Goal: Task Accomplishment & Management: Manage account settings

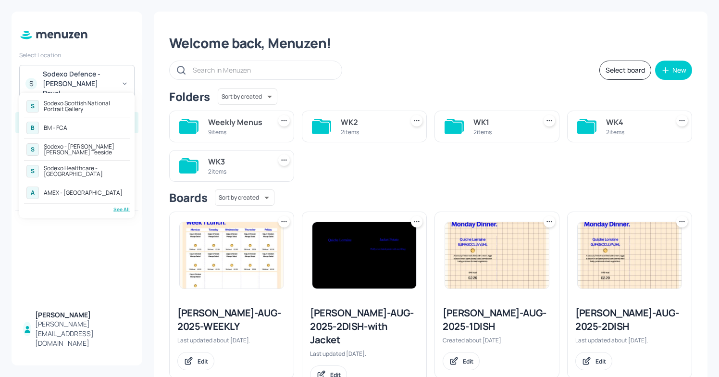
click at [126, 205] on div "S Sodexo Scottish National Portrait Gallery B BM - FCA S Sodexo - Johnson Matth…" at bounding box center [77, 155] width 106 height 115
click at [124, 210] on div "See All" at bounding box center [77, 209] width 106 height 7
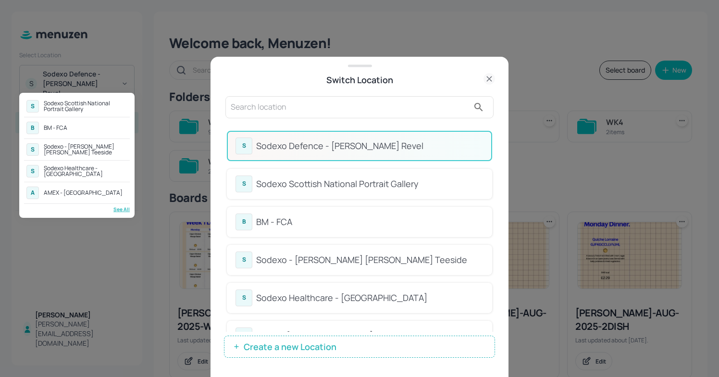
drag, startPoint x: 493, startPoint y: 194, endPoint x: 488, endPoint y: 244, distance: 50.8
click at [488, 244] on div at bounding box center [359, 188] width 719 height 377
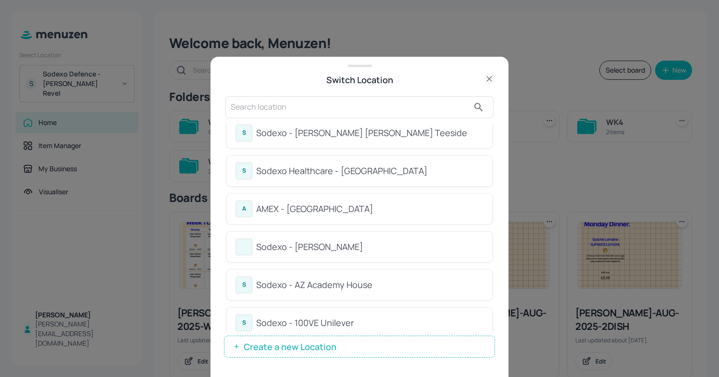
scroll to position [140, 0]
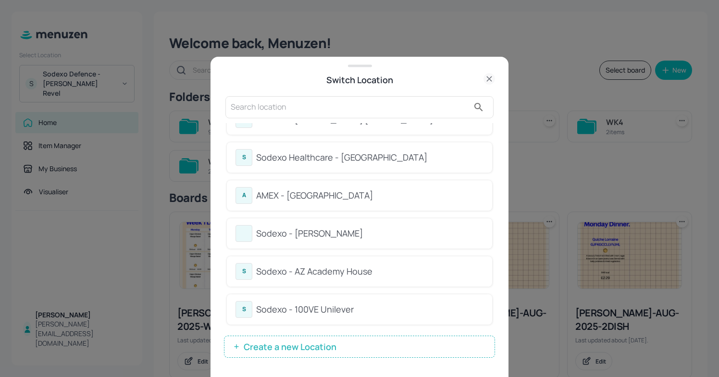
click at [340, 274] on div "Sodexo - AZ Academy House" at bounding box center [369, 271] width 227 height 13
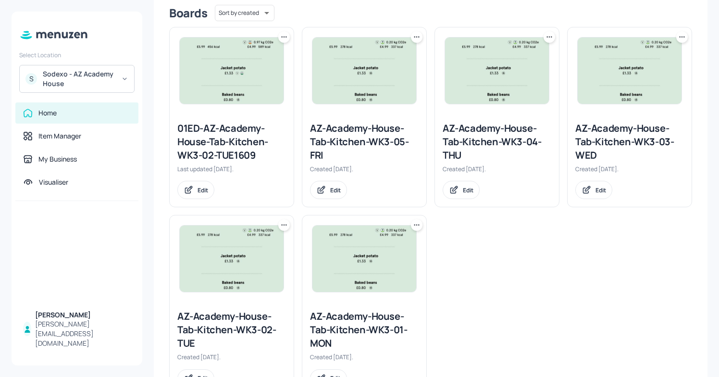
scroll to position [248, 0]
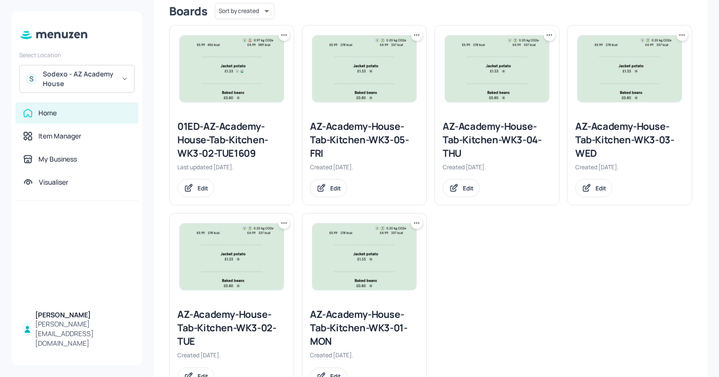
click at [684, 35] on icon at bounding box center [684, 34] width 1 height 1
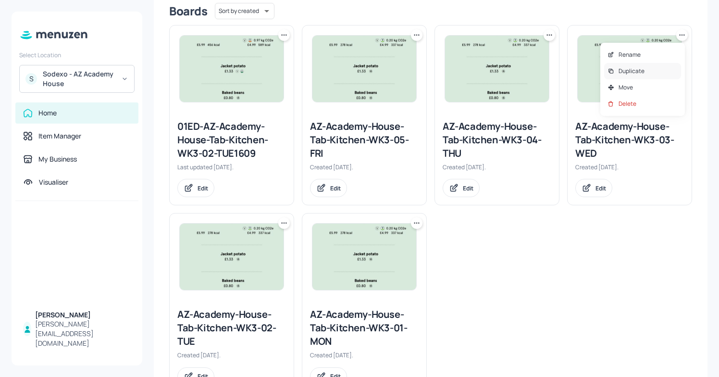
click at [638, 72] on p "Duplicate" at bounding box center [632, 71] width 26 height 9
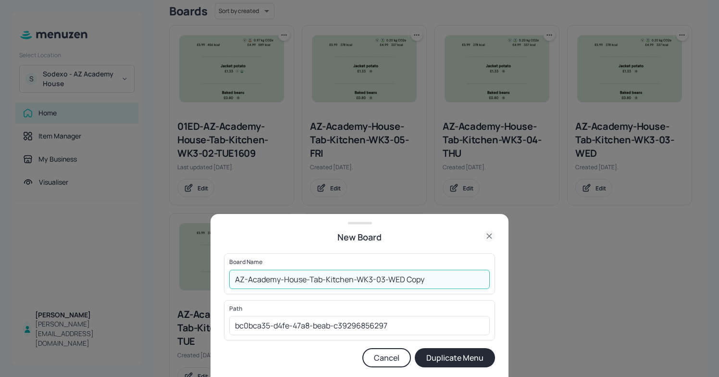
click at [234, 276] on input "AZ-Academy-House-Tab-Kitchen-WK3-03-WED Copy" at bounding box center [359, 279] width 261 height 19
click at [449, 283] on input "01ED/AZ-Academy-House-Tab-Kitchen-WK3-03-WED Copy" at bounding box center [359, 279] width 261 height 19
type input "01ED/AZ-Academy-House-Tab-Kitchen-WK3-03-[DATE]"
click at [452, 357] on button "Duplicate Menu" at bounding box center [455, 357] width 80 height 19
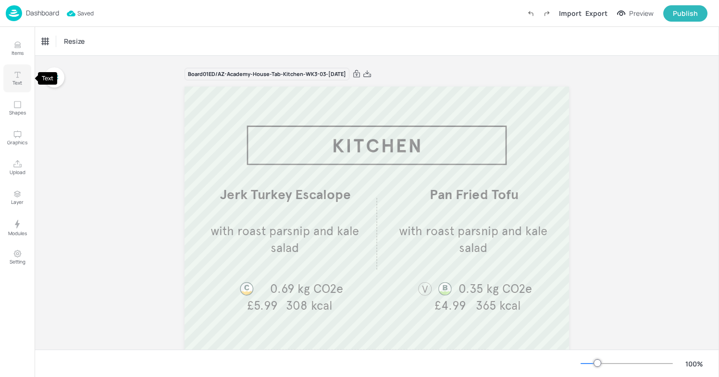
click at [20, 82] on p "Text" at bounding box center [18, 82] width 10 height 7
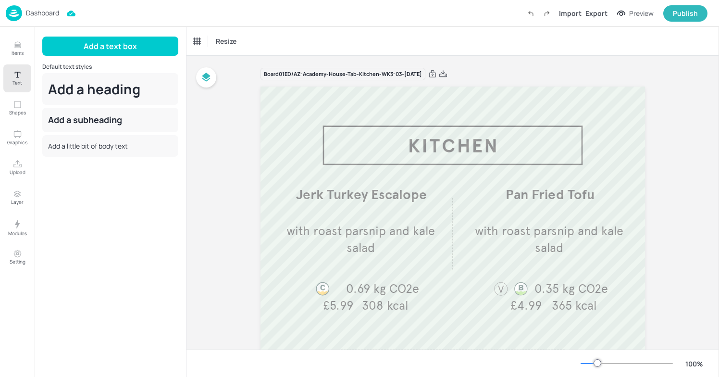
click at [54, 11] on p "Dashboard" at bounding box center [42, 13] width 33 height 7
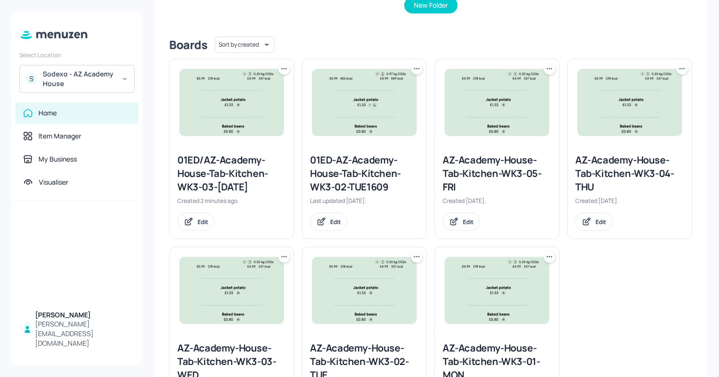
scroll to position [210, 0]
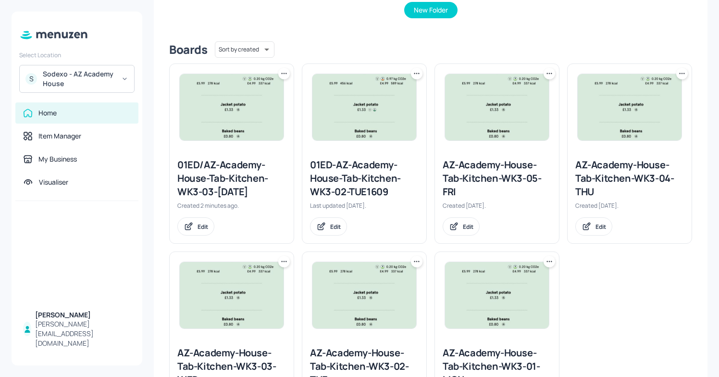
click at [284, 71] on icon at bounding box center [284, 74] width 10 height 10
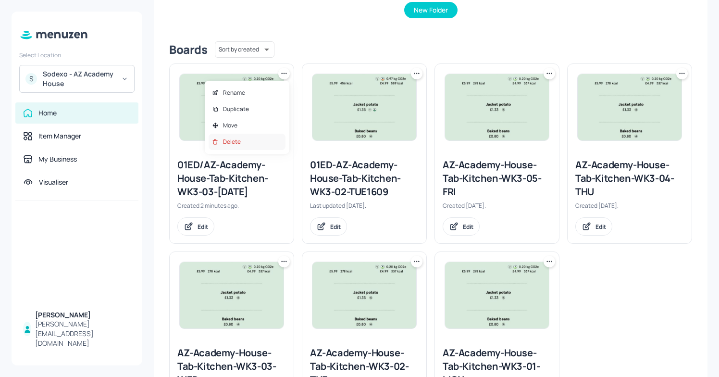
click at [229, 144] on p "Delete" at bounding box center [232, 142] width 18 height 9
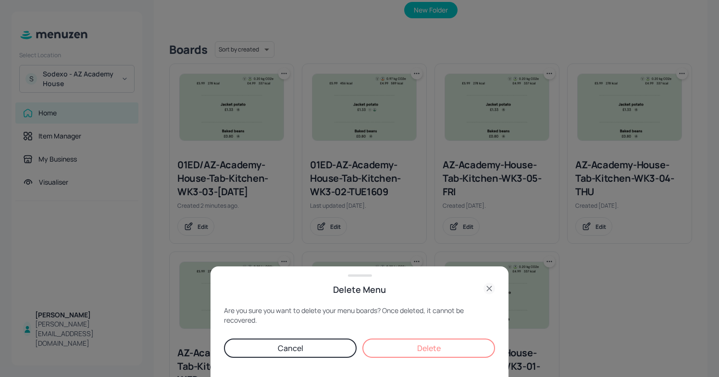
click at [417, 348] on button "Delete" at bounding box center [429, 348] width 133 height 19
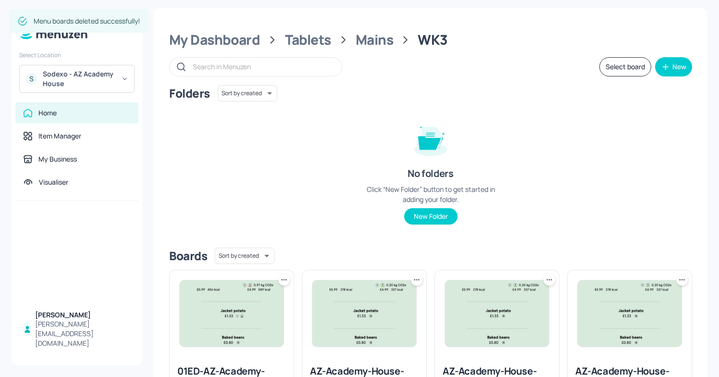
scroll to position [0, 0]
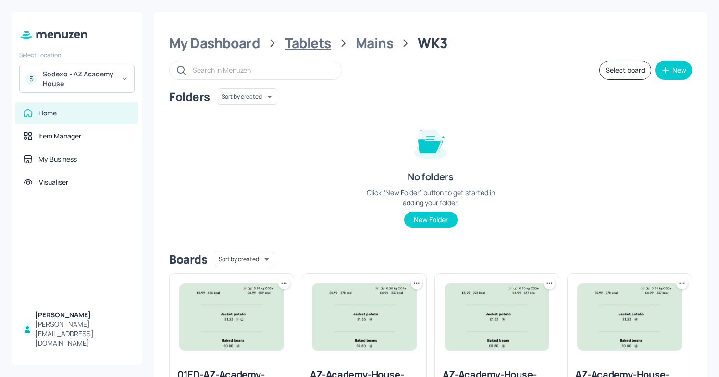
click at [293, 39] on div "Tablets" at bounding box center [308, 43] width 46 height 17
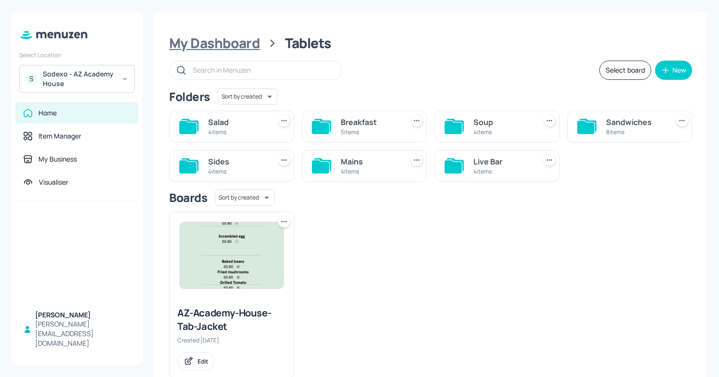
click at [238, 45] on div "My Dashboard" at bounding box center [214, 43] width 91 height 17
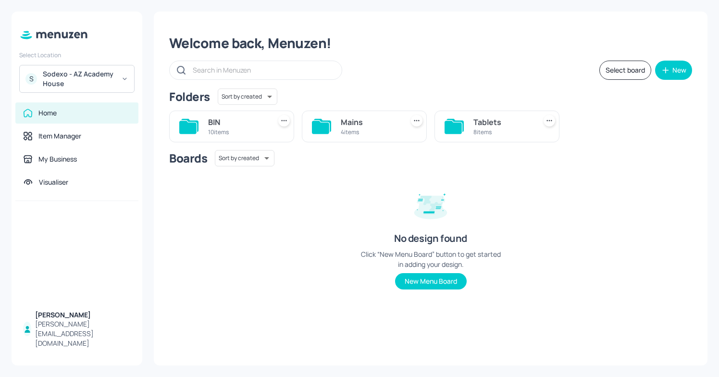
click at [382, 122] on div "Mains" at bounding box center [370, 122] width 59 height 12
click at [222, 40] on div "My Dashboard" at bounding box center [214, 43] width 91 height 17
click at [333, 124] on div "Mains 4 items" at bounding box center [364, 127] width 125 height 32
click at [382, 119] on div "Mains" at bounding box center [370, 122] width 59 height 12
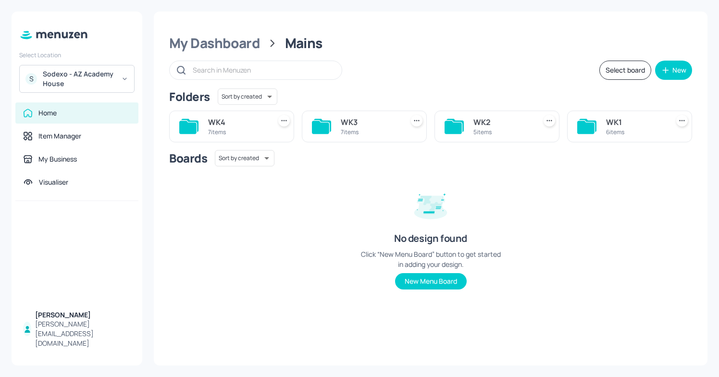
click at [369, 123] on div "WK3" at bounding box center [370, 122] width 59 height 12
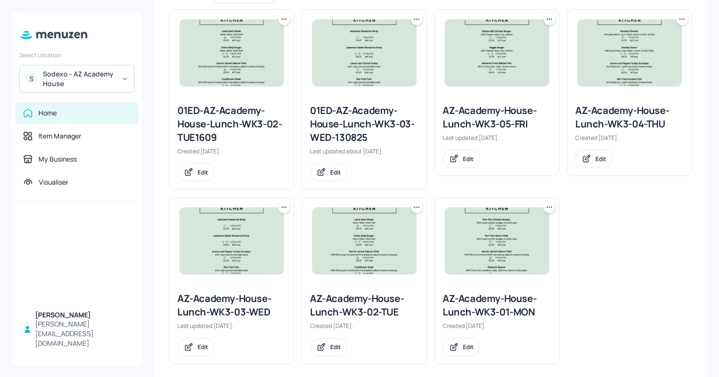
scroll to position [259, 0]
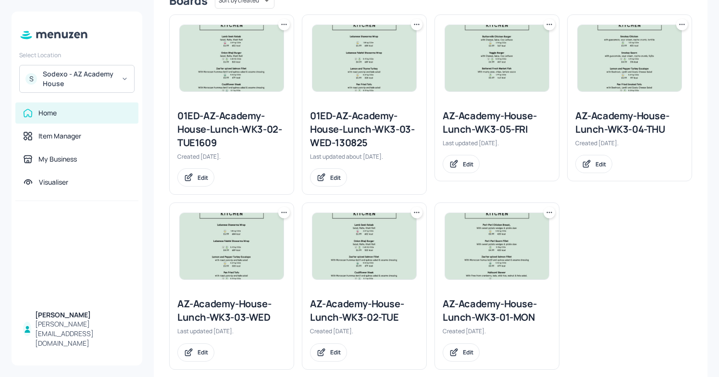
click at [282, 214] on icon at bounding box center [284, 213] width 10 height 10
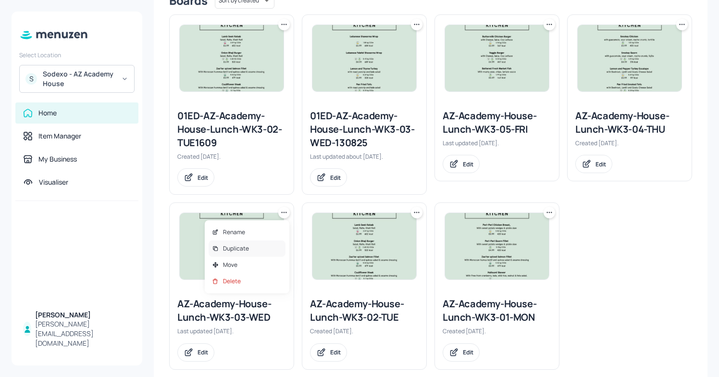
click at [248, 250] on p "Duplicate" at bounding box center [236, 248] width 26 height 9
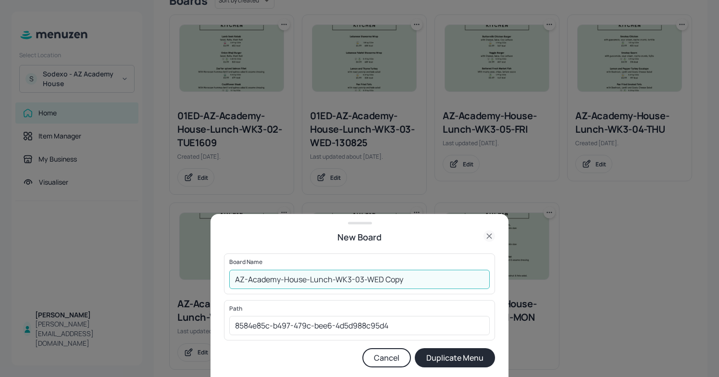
click at [235, 277] on input "AZ-Academy-House-Lunch-WK3-03-WED Copy" at bounding box center [359, 279] width 261 height 19
click at [429, 278] on input "01ED/AZ-Academy-House-Lunch-WK3-03-WED Copy" at bounding box center [359, 279] width 261 height 19
type input "01ED/AZ-Academy-House-Lunch-WK3-03-WED-17/09"
click at [478, 356] on button "Duplicate Menu" at bounding box center [455, 357] width 80 height 19
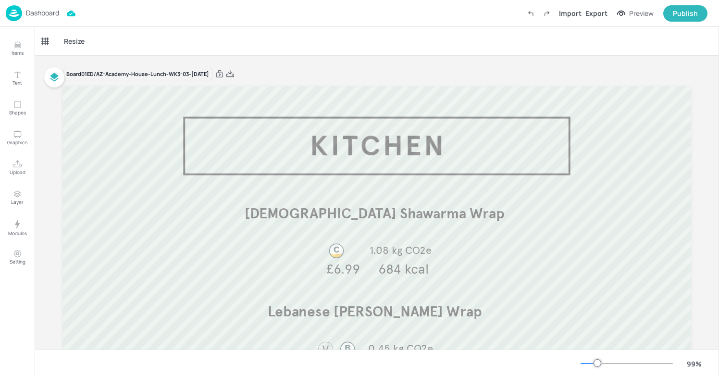
click at [35, 7] on div "Dashboard" at bounding box center [32, 13] width 53 height 16
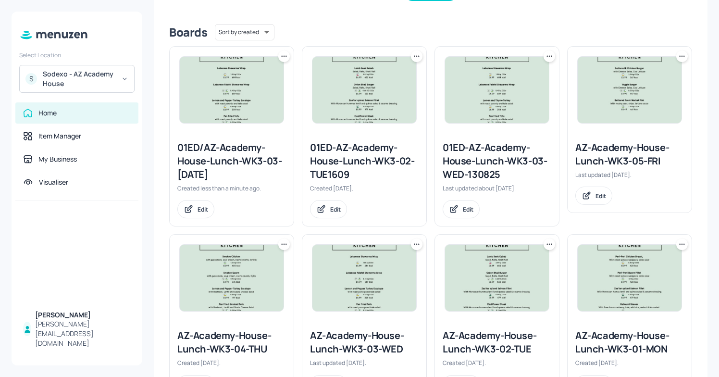
scroll to position [206, 0]
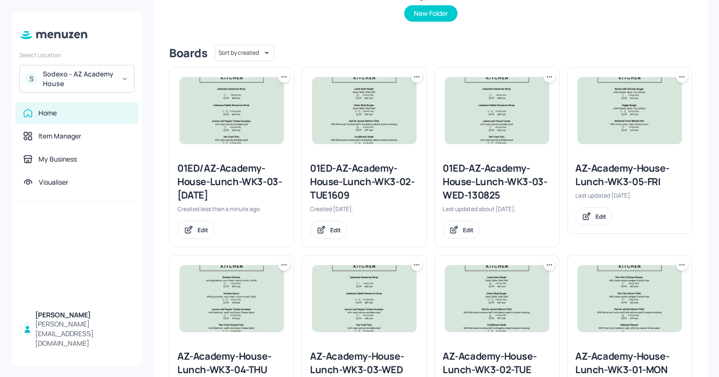
click at [286, 75] on icon at bounding box center [284, 77] width 10 height 10
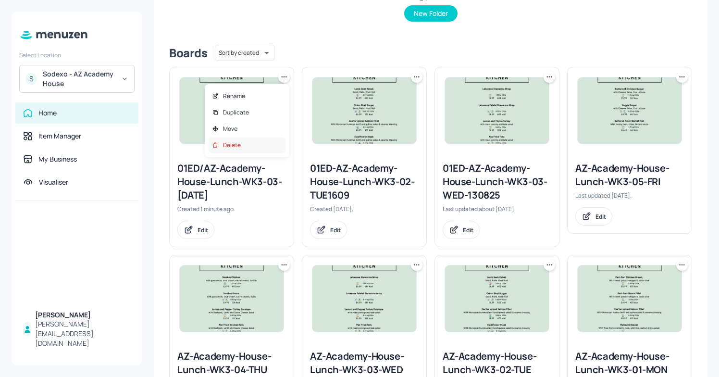
click at [240, 147] on div "Delete" at bounding box center [247, 145] width 77 height 16
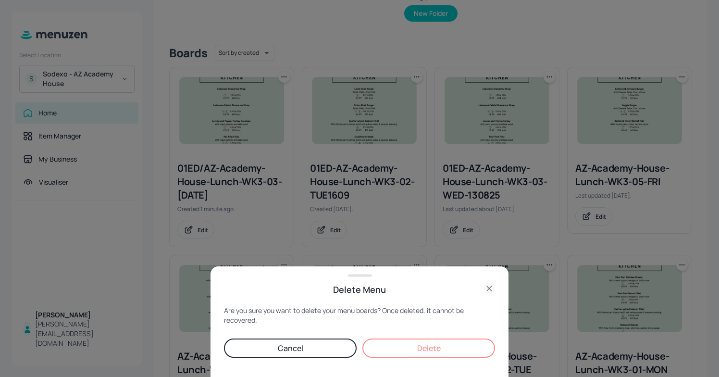
click at [399, 341] on button "Delete" at bounding box center [429, 348] width 133 height 19
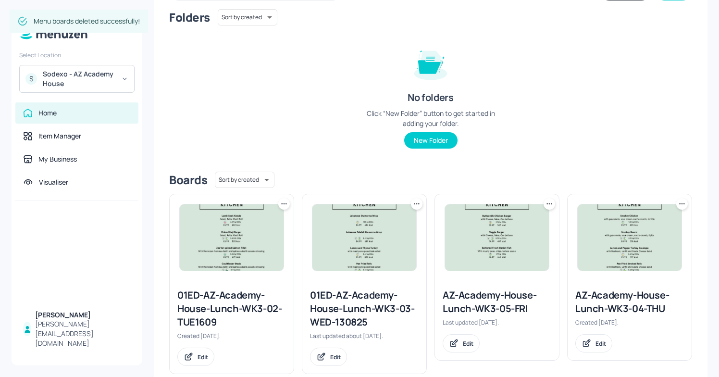
scroll to position [0, 0]
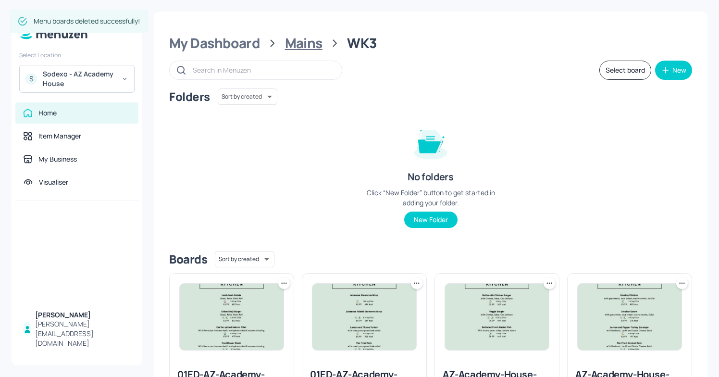
click at [306, 35] on div "Mains" at bounding box center [304, 43] width 38 height 17
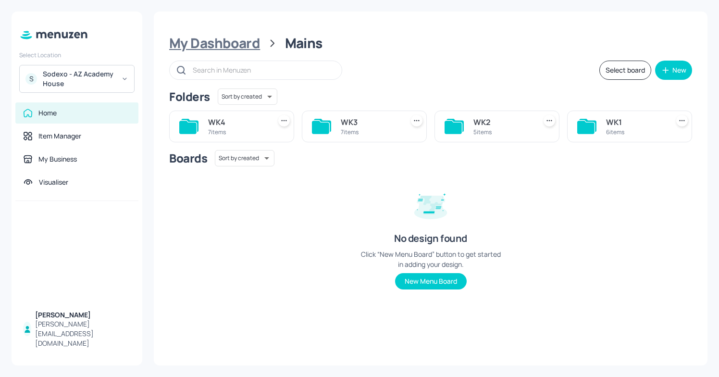
click at [211, 43] on div "My Dashboard" at bounding box center [214, 43] width 91 height 17
click at [215, 134] on div "10 items" at bounding box center [237, 132] width 59 height 8
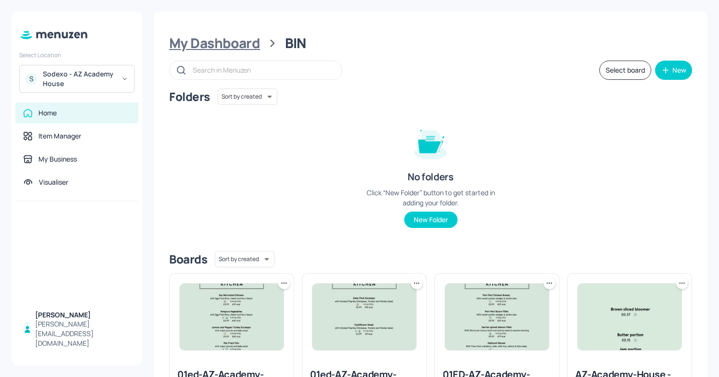
click at [222, 35] on div "My Dashboard" at bounding box center [214, 43] width 91 height 17
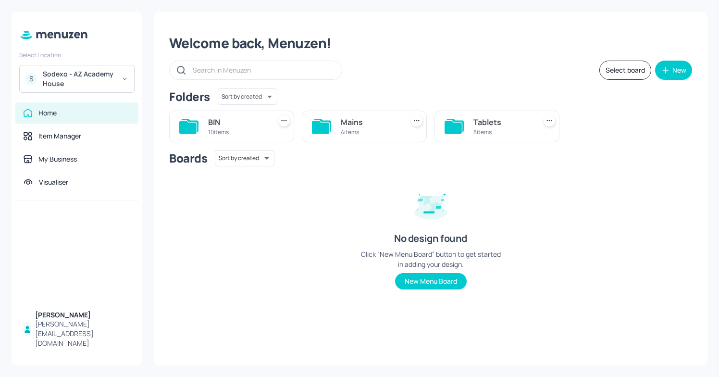
click at [501, 131] on div "8 items" at bounding box center [503, 132] width 59 height 8
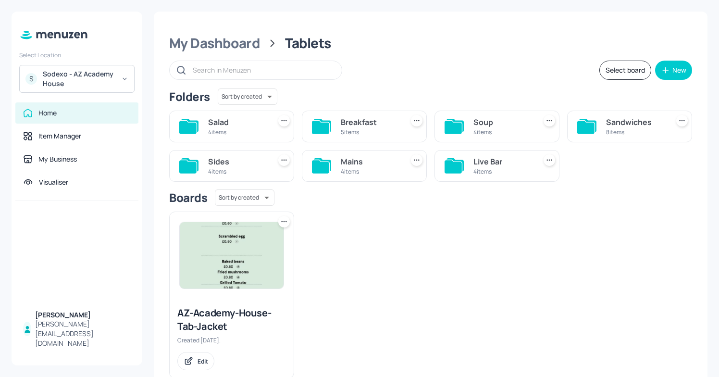
click at [501, 131] on div "4 items" at bounding box center [503, 132] width 59 height 8
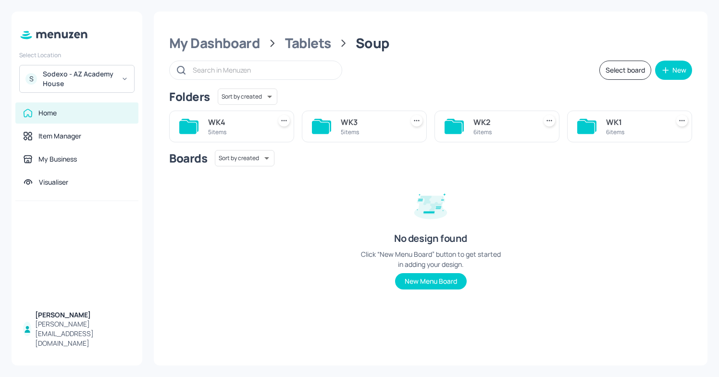
click at [379, 118] on div "WK3" at bounding box center [370, 122] width 59 height 12
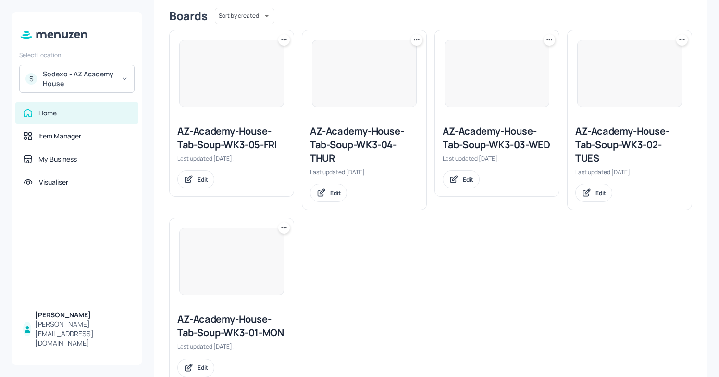
scroll to position [250, 0]
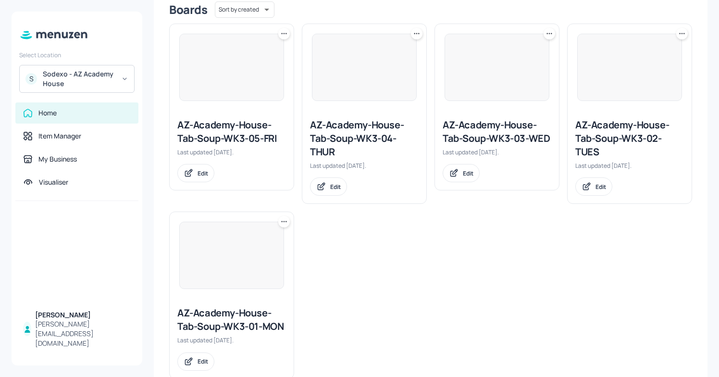
click at [547, 34] on icon at bounding box center [550, 34] width 10 height 10
click at [498, 72] on p "Duplicate" at bounding box center [500, 69] width 26 height 9
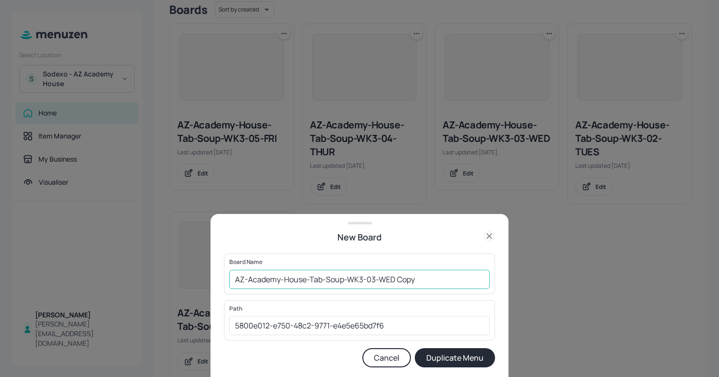
click at [237, 280] on input "AZ-Academy-House-Tab-Soup-WK3-03-WED Copy" at bounding box center [359, 279] width 261 height 19
click at [438, 278] on input "01ED/AZ-Academy-House-Tab-Soup-WK3-03-WED Copy" at bounding box center [359, 279] width 261 height 19
click at [418, 278] on input "01ED/AZ-Academy-House-Tab-Soup-WK3-03-WED/17/09" at bounding box center [359, 279] width 261 height 19
type input "01ED/AZ-Academy-House-Tab-Soup-WK3-03-WED/17/09"
click at [455, 359] on button "Duplicate Menu" at bounding box center [455, 357] width 80 height 19
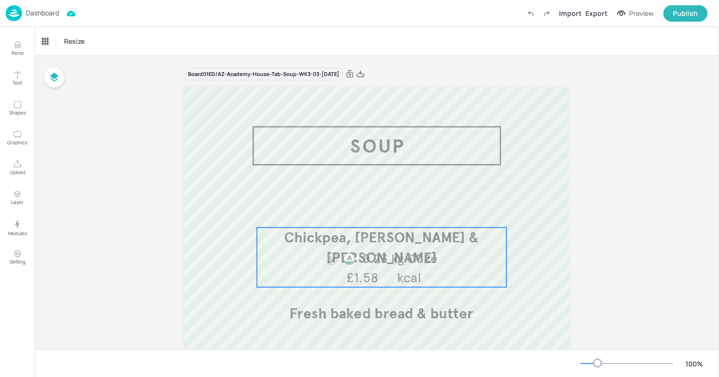
click at [400, 258] on span "0.23 kg C02e" at bounding box center [400, 258] width 75 height 15
click at [374, 216] on div "Edit Item" at bounding box center [375, 211] width 13 height 13
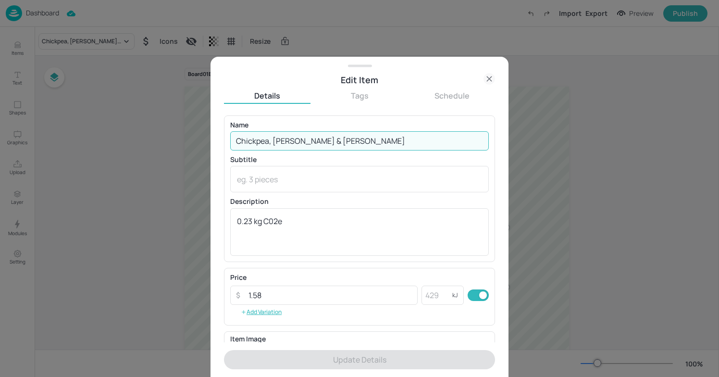
drag, startPoint x: 377, startPoint y: 136, endPoint x: 203, endPoint y: 134, distance: 174.1
click at [203, 134] on div "Edit Item Details Tags Schedule Name Chickpea, Tomato & Harissa Soup ​ Subtitle…" at bounding box center [359, 188] width 719 height 377
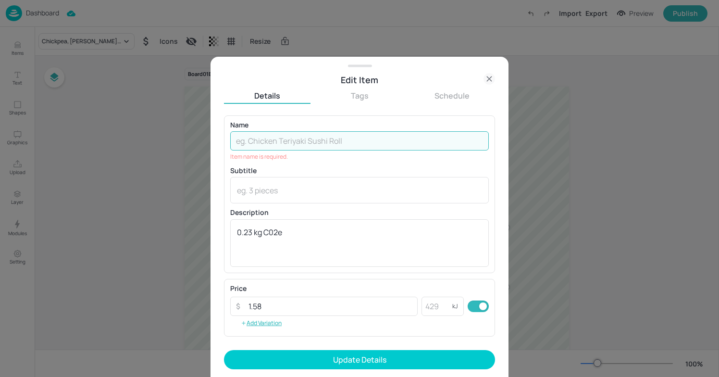
paste input "Tomato and Basil Soup"
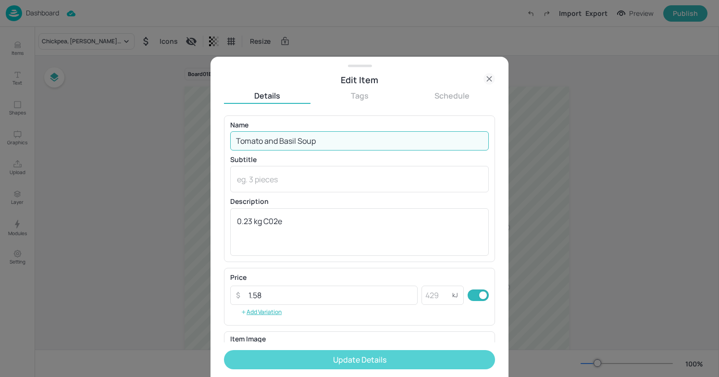
type input "Tomato and Basil Soup"
click at [358, 365] on button "Update Details" at bounding box center [359, 359] width 271 height 19
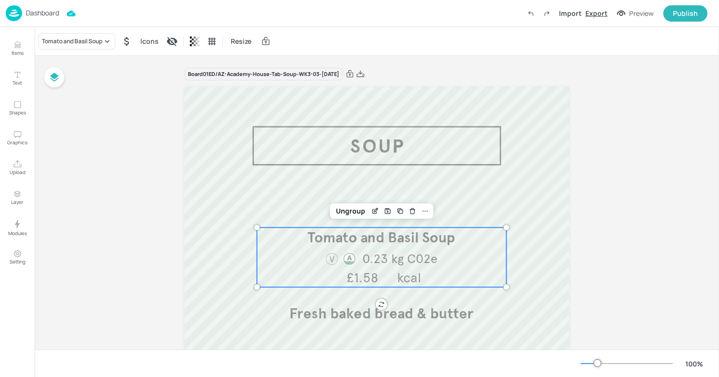
click at [590, 11] on div "Export" at bounding box center [597, 13] width 22 height 10
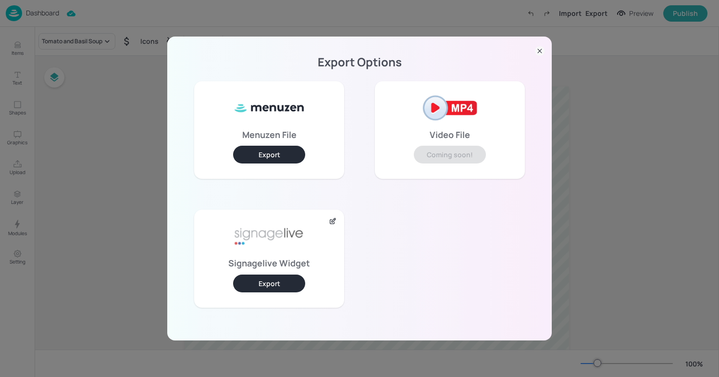
click at [635, 211] on div "Export Options Menuzen File Export Video File Coming soon! Signagelive Widget E…" at bounding box center [359, 188] width 719 height 377
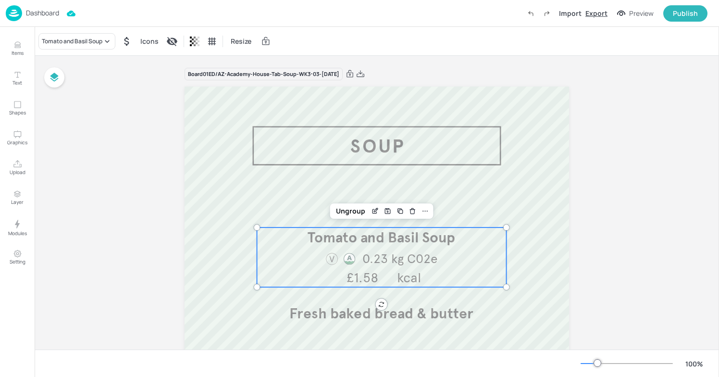
click at [593, 12] on div "Export" at bounding box center [597, 13] width 22 height 10
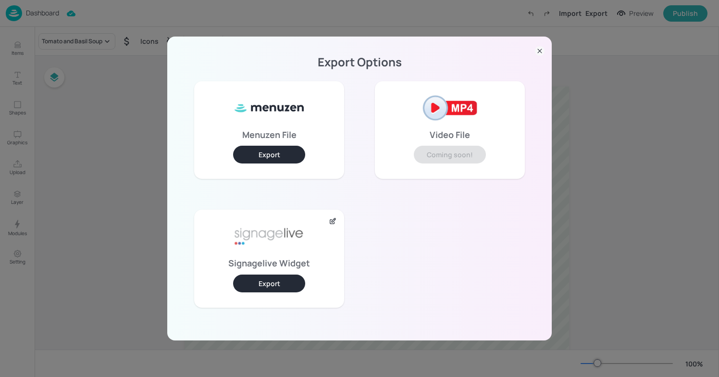
click at [536, 50] on icon at bounding box center [540, 51] width 10 height 10
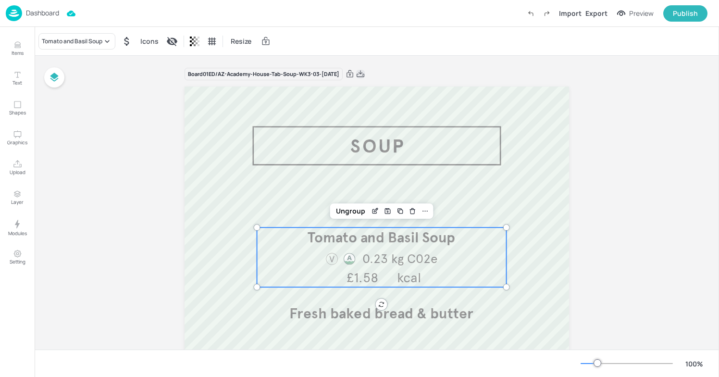
click at [365, 76] on icon at bounding box center [360, 74] width 9 height 10
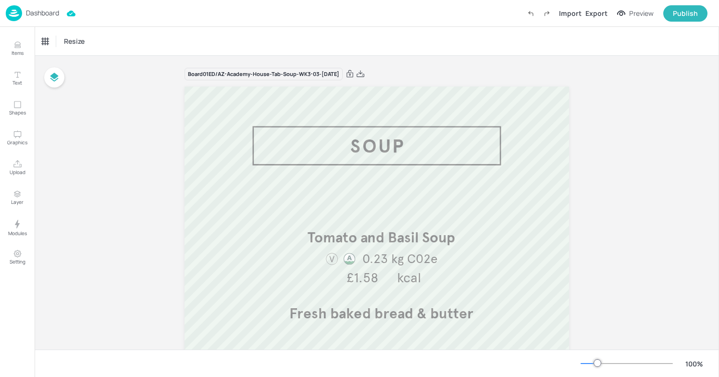
click at [36, 14] on p "Dashboard" at bounding box center [42, 13] width 33 height 7
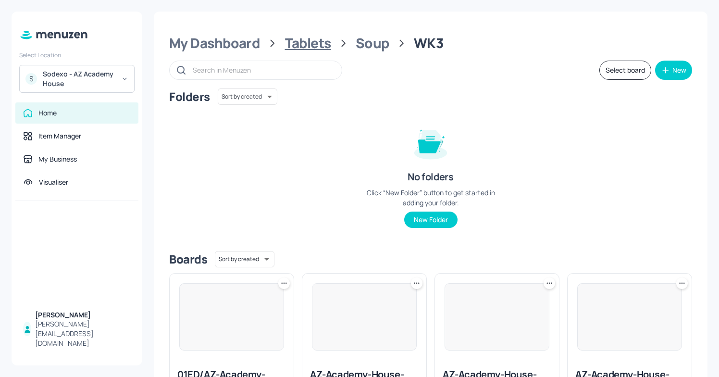
click at [311, 38] on div "Tablets" at bounding box center [308, 43] width 46 height 17
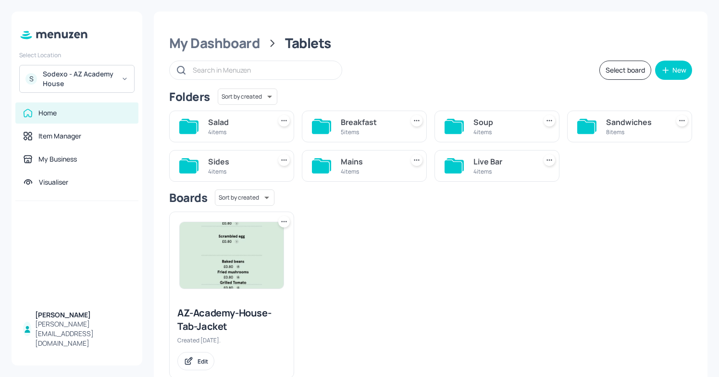
click at [223, 122] on div "Salad" at bounding box center [237, 122] width 59 height 12
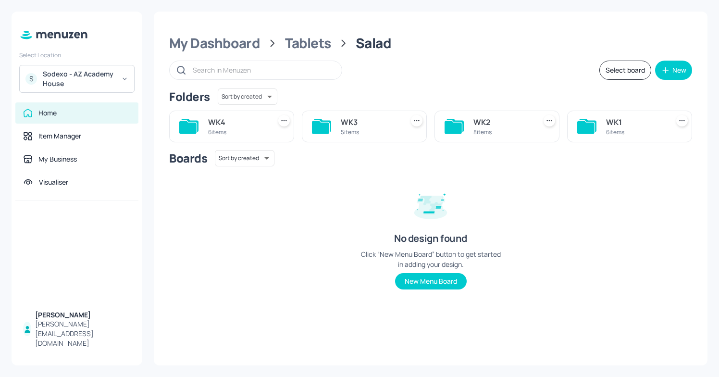
click at [381, 125] on div "WK3" at bounding box center [370, 122] width 59 height 12
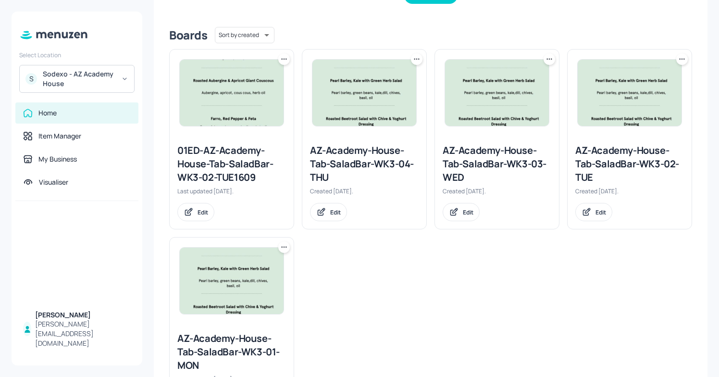
scroll to position [224, 0]
click at [549, 60] on icon at bounding box center [550, 60] width 10 height 10
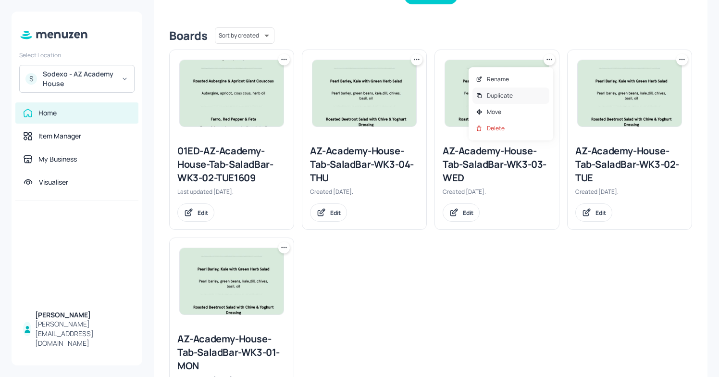
click at [509, 90] on div "Duplicate" at bounding box center [511, 96] width 77 height 16
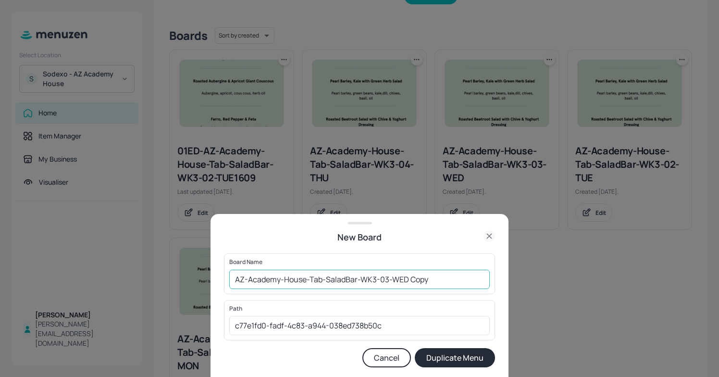
click at [238, 286] on input "AZ-Academy-House-Tab-SaladBar-WK3-03-WED Copy" at bounding box center [359, 279] width 261 height 19
click at [236, 281] on input "AZ-Academy-House-Tab-SaladBar-WK3-03-WED Copy" at bounding box center [359, 279] width 261 height 19
click at [454, 280] on input "01ED/AZ-Academy-House-Tab-SaladBar-WK3-03-WED Copy" at bounding box center [359, 279] width 261 height 19
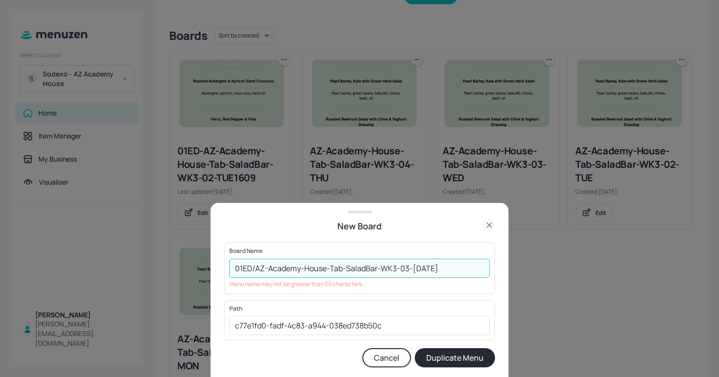
click at [432, 268] on input "01ED/AZ-Academy-House-Tab-SaladBar-WK3-03-WED/17/09" at bounding box center [359, 268] width 261 height 19
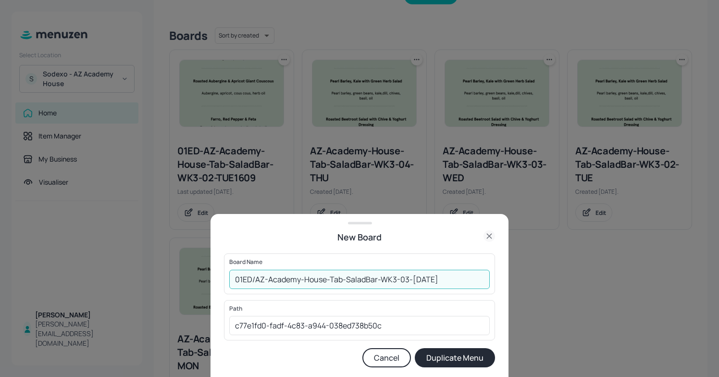
type input "01ED/AZ-Academy-House-Tab-SaladBar-WK3-03-[DATE]"
click at [475, 357] on button "Duplicate Menu" at bounding box center [455, 357] width 80 height 19
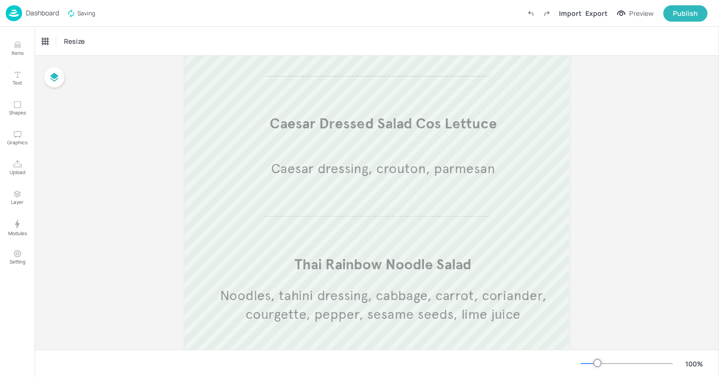
scroll to position [376, 0]
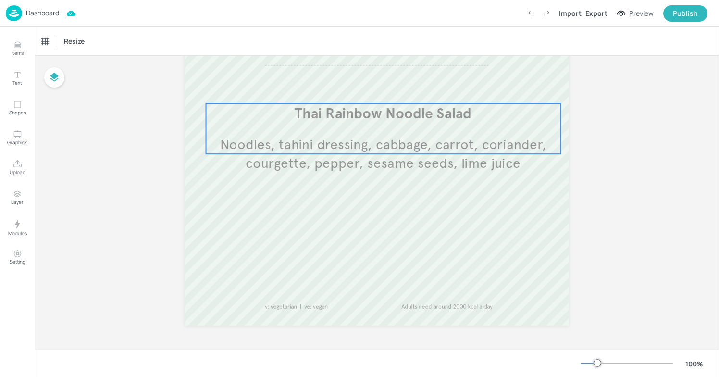
click at [361, 126] on div "Thai Rainbow Noodle Salad Noodles, tahini dressing, cabbage, carrot, coriander,…" at bounding box center [383, 128] width 355 height 50
click at [378, 85] on icon "Edit Item" at bounding box center [378, 85] width 1 height 1
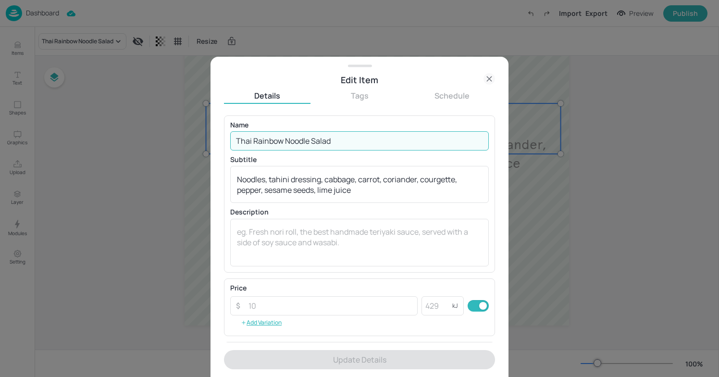
drag, startPoint x: 360, startPoint y: 138, endPoint x: 220, endPoint y: 125, distance: 140.0
click at [220, 125] on div "Edit Item Details Tags Schedule Name Thai Rainbow Noodle Salad ​ Subtitle Noodl…" at bounding box center [360, 217] width 298 height 320
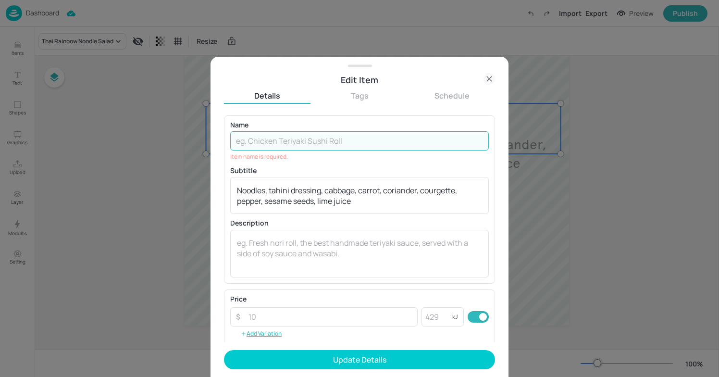
paste input "Penne, Pine Nuts and [PERSON_NAME]"
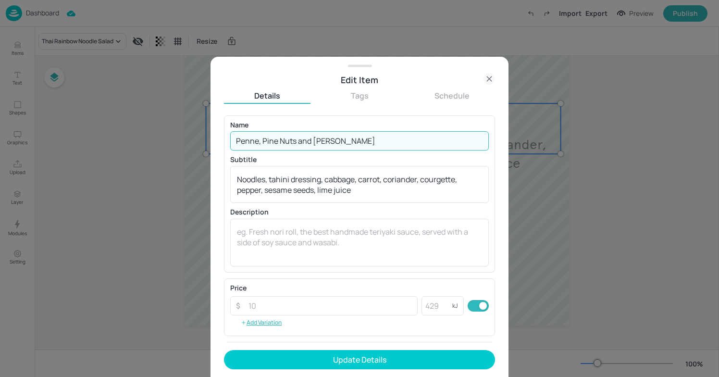
type input "Penne, Pine Nuts and [PERSON_NAME]"
click at [378, 195] on div "Noodles, tahini dressing, cabbage, carrot, coriander, courgette, pepper, sesame…" at bounding box center [359, 184] width 259 height 37
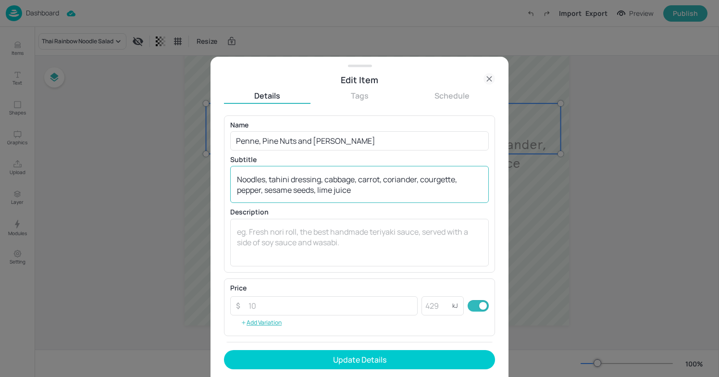
click at [378, 195] on div "Noodles, tahini dressing, cabbage, carrot, coriander, courgette, pepper, sesame…" at bounding box center [359, 184] width 259 height 37
drag, startPoint x: 378, startPoint y: 195, endPoint x: 243, endPoint y: 185, distance: 135.0
click at [243, 185] on div "Noodles, tahini dressing, cabbage, carrot, coriander, courgette, pepper, sesame…" at bounding box center [359, 184] width 259 height 37
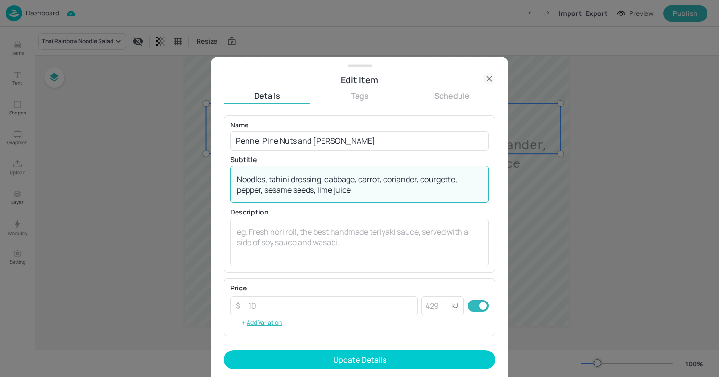
click at [366, 190] on textarea "Noodles, tahini dressing, cabbage, carrot, coriander, courgette, pepper, sesame…" at bounding box center [359, 184] width 245 height 21
drag, startPoint x: 360, startPoint y: 192, endPoint x: 217, endPoint y: 167, distance: 144.4
click at [217, 167] on div "Edit Item Details Tags Schedule Name Penne, Pine Nuts and Basil Pesto ​ Subtitl…" at bounding box center [360, 217] width 298 height 320
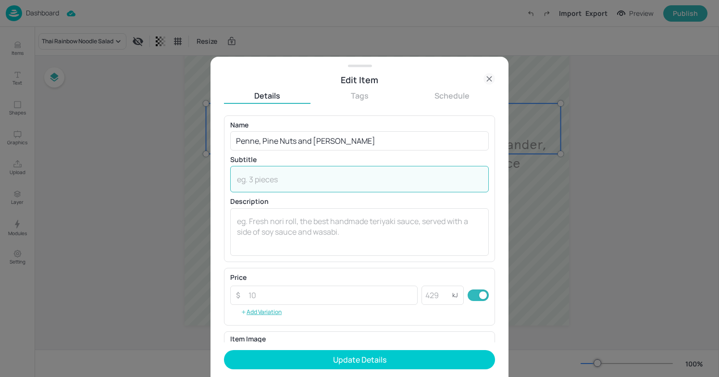
paste textarea "Penne, Pine Nuts, Spinach, Basil Pesto"
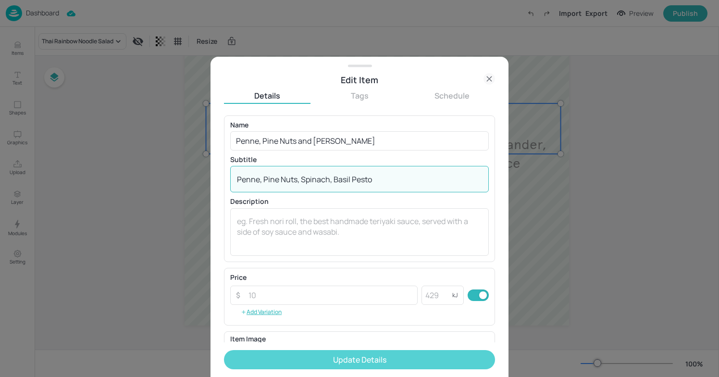
type textarea "Penne, Pine Nuts, Spinach, Basil Pesto"
click at [364, 355] on button "Update Details" at bounding box center [359, 359] width 271 height 19
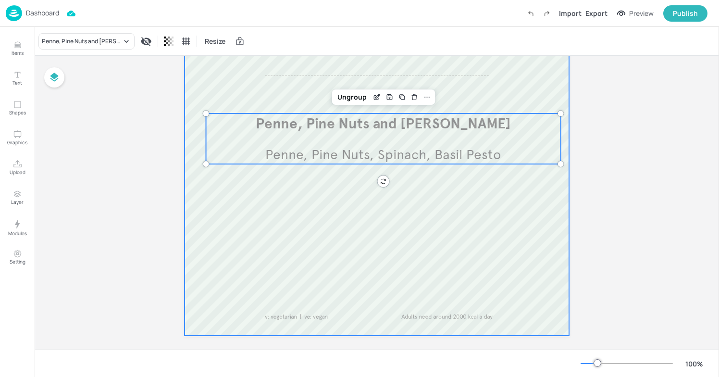
scroll to position [376, 0]
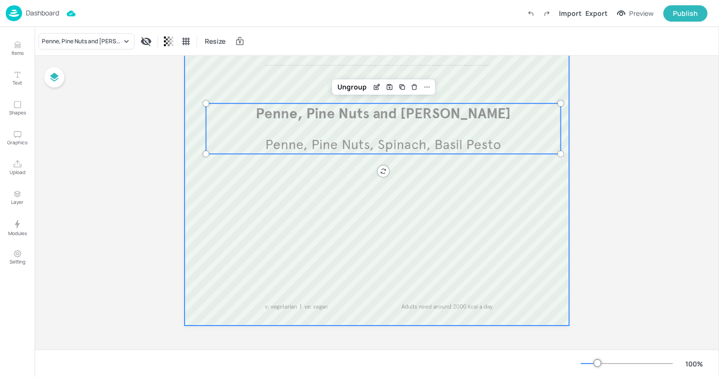
click at [189, 151] on div at bounding box center [377, 17] width 385 height 615
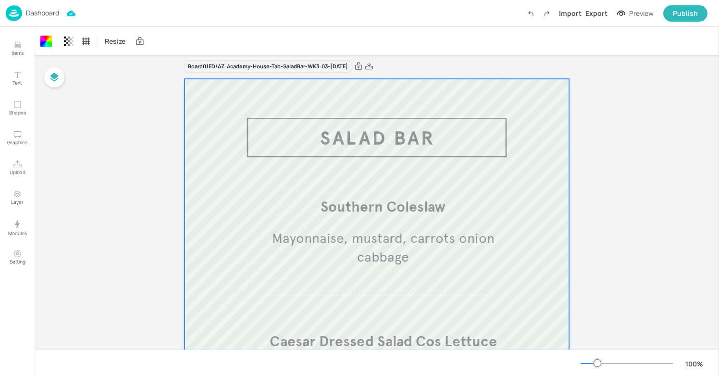
scroll to position [0, 0]
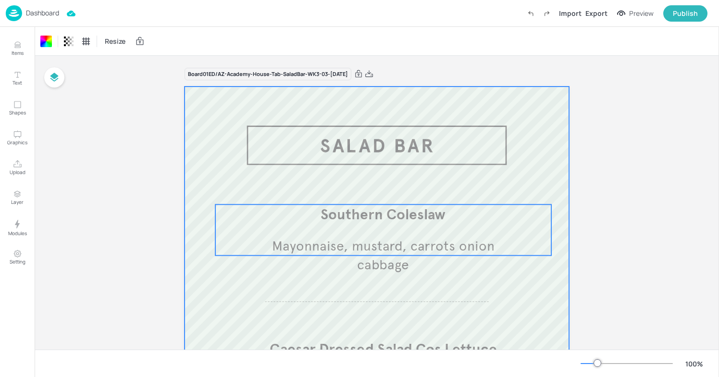
click at [344, 205] on p "Southern Coleslaw" at bounding box center [383, 214] width 336 height 20
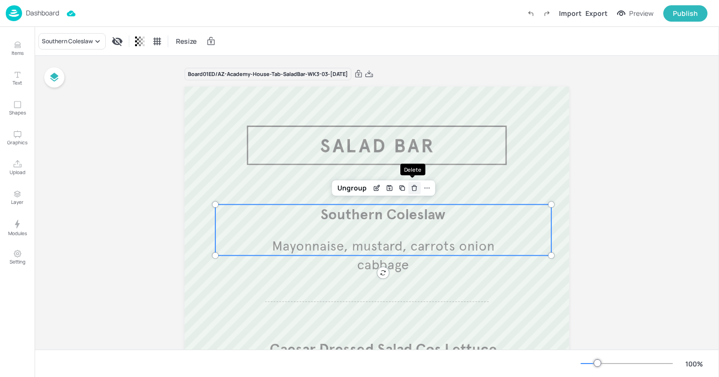
click at [412, 188] on icon "Delete" at bounding box center [414, 188] width 7 height 8
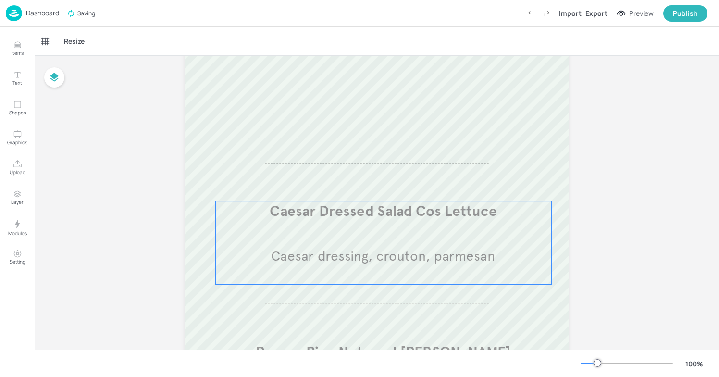
scroll to position [135, 0]
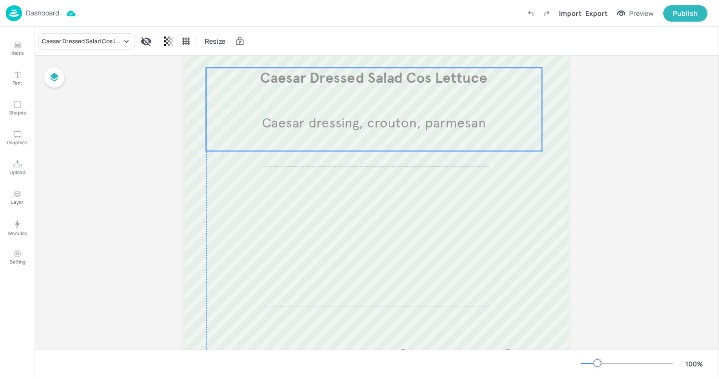
drag, startPoint x: 240, startPoint y: 205, endPoint x: 229, endPoint y: 69, distance: 136.5
click at [229, 69] on p "Caesar Dressed Salad Cos Lettuce" at bounding box center [374, 78] width 336 height 20
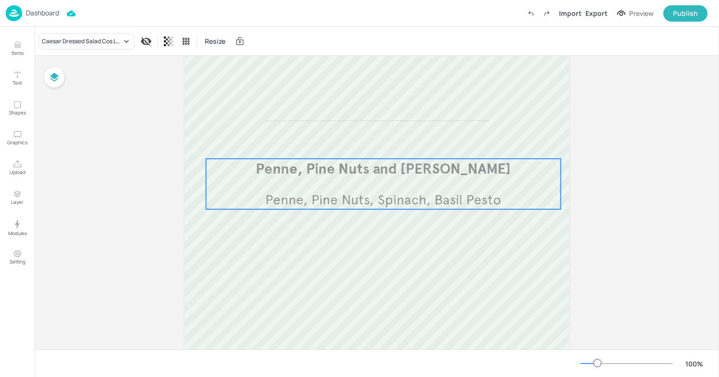
scroll to position [319, 0]
click at [268, 168] on p "Penne, Pine Nuts and [PERSON_NAME]" at bounding box center [383, 171] width 355 height 20
drag, startPoint x: 253, startPoint y: 160, endPoint x: 249, endPoint y: 134, distance: 26.3
click at [256, 181] on div "Penne, Pine Nuts and Basil Pesto Penne, Pine Nuts, Spinach, Basil Pesto" at bounding box center [383, 186] width 355 height 50
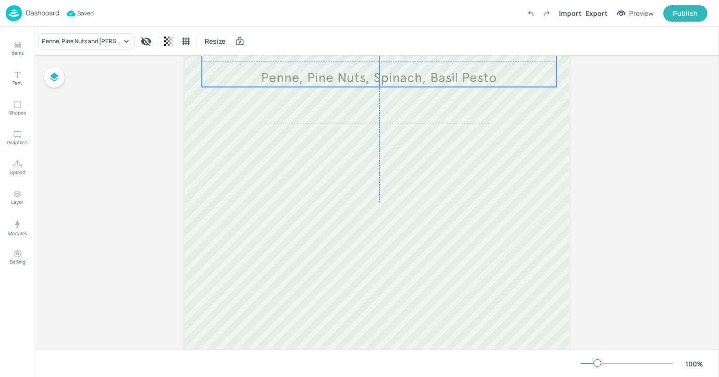
drag, startPoint x: 257, startPoint y: 161, endPoint x: 251, endPoint y: 38, distance: 123.2
click at [251, 38] on div "Penne, Pine Nuts and Basil Pesto Resize Board 01ED/AZ-Academy-House-Tab-SaladBa…" at bounding box center [377, 202] width 685 height 350
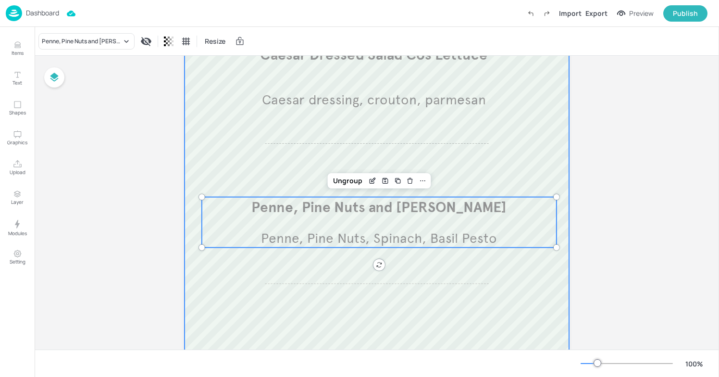
scroll to position [0, 0]
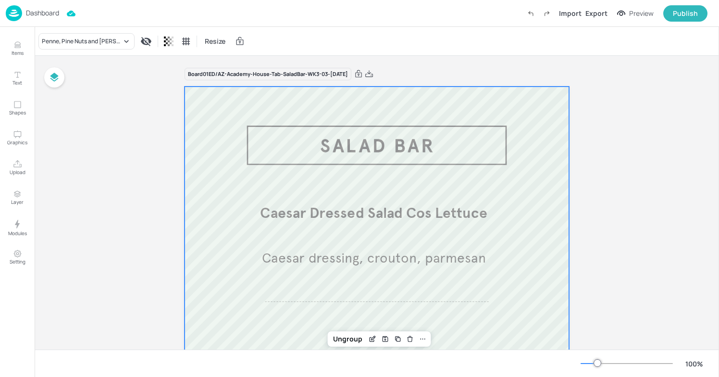
click at [374, 75] on icon at bounding box center [369, 74] width 9 height 10
